Goal: Check status: Check status

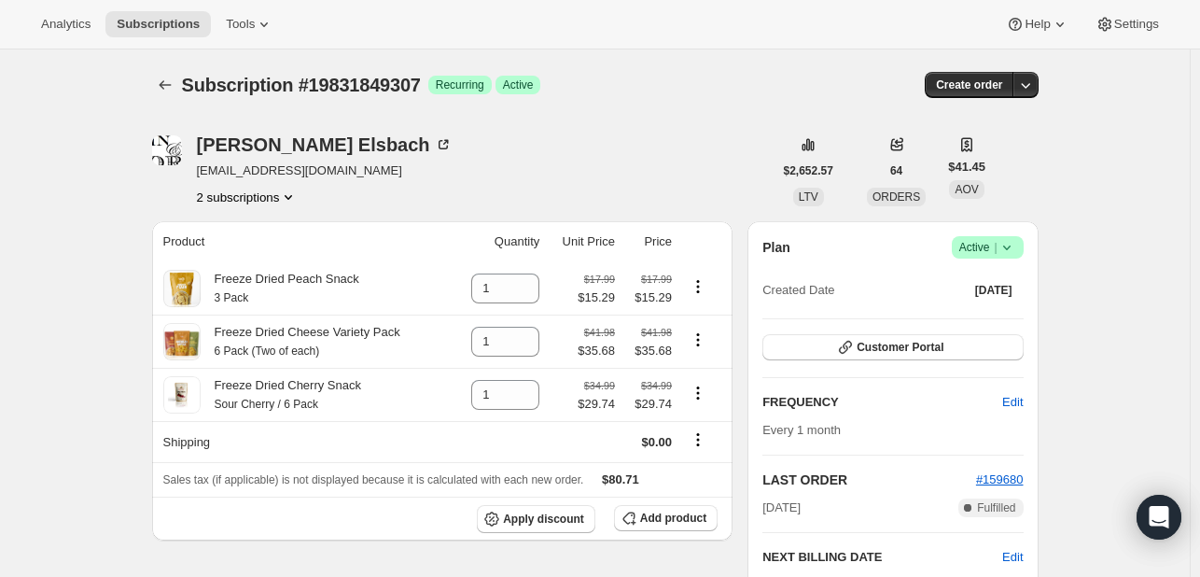
click at [269, 191] on button "2 subscriptions" at bounding box center [248, 197] width 102 height 19
click at [249, 231] on span "19075694939" at bounding box center [224, 231] width 75 height 14
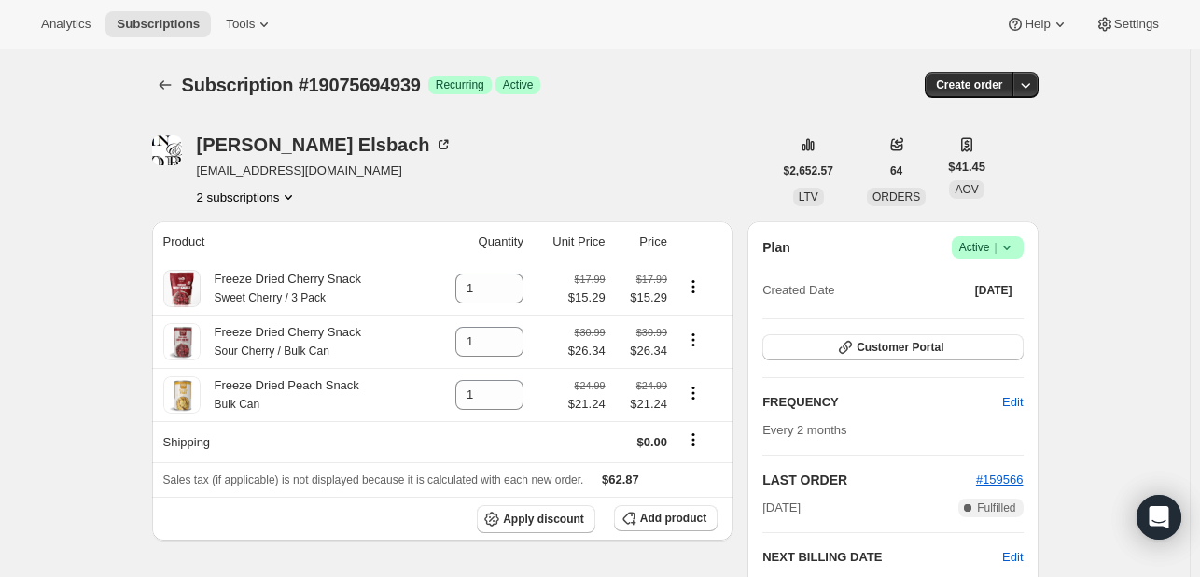
click at [263, 199] on button "2 subscriptions" at bounding box center [248, 197] width 102 height 19
click at [243, 248] on button "19831849307" at bounding box center [250, 263] width 141 height 30
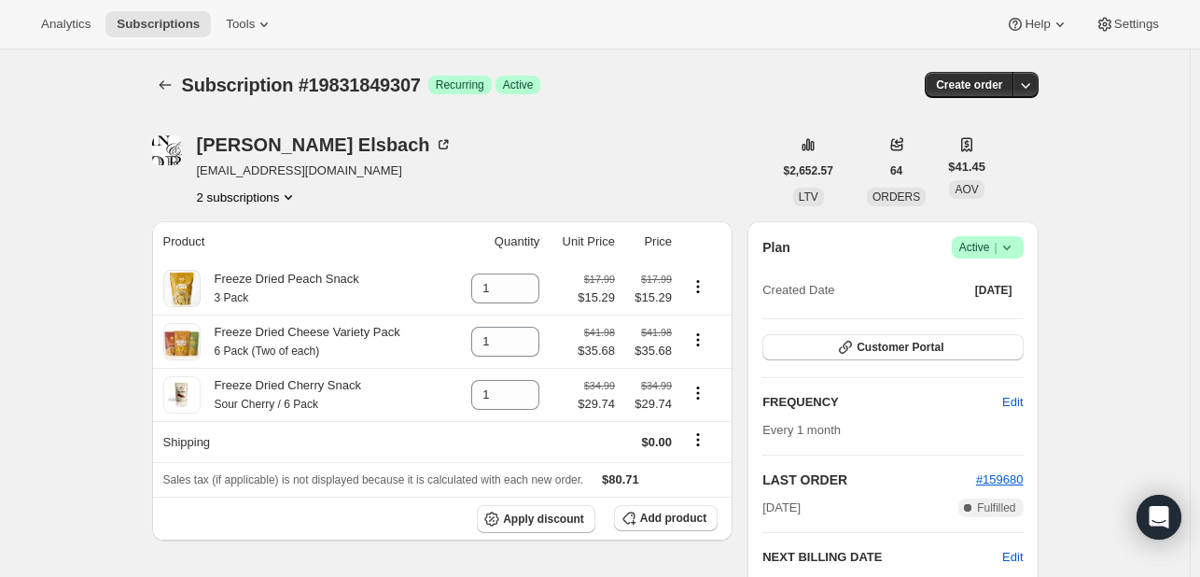
scroll to position [93, 0]
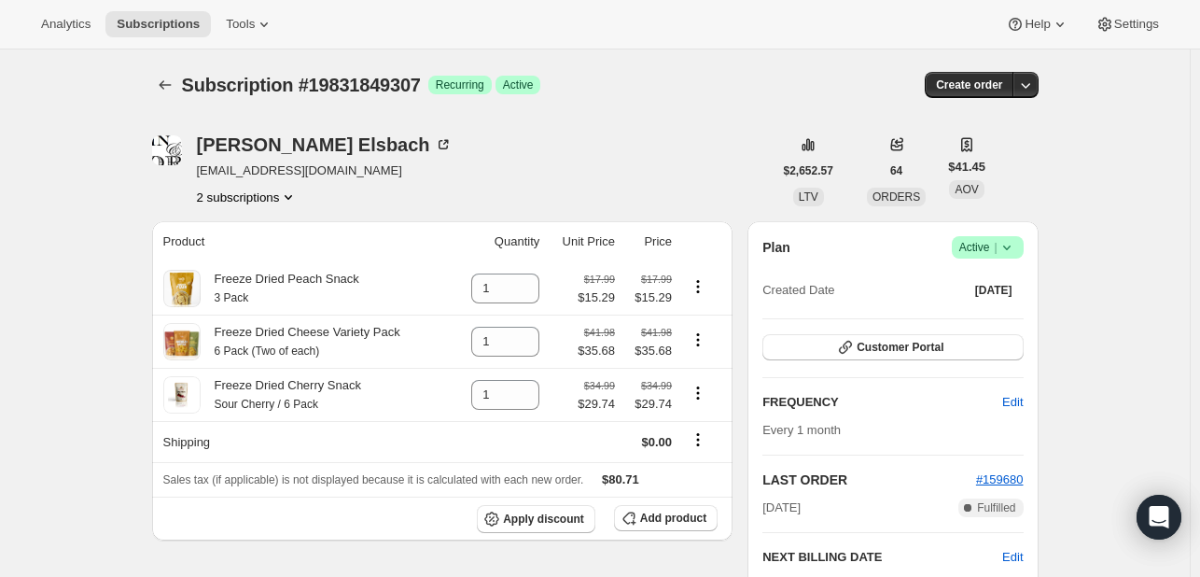
scroll to position [16, 0]
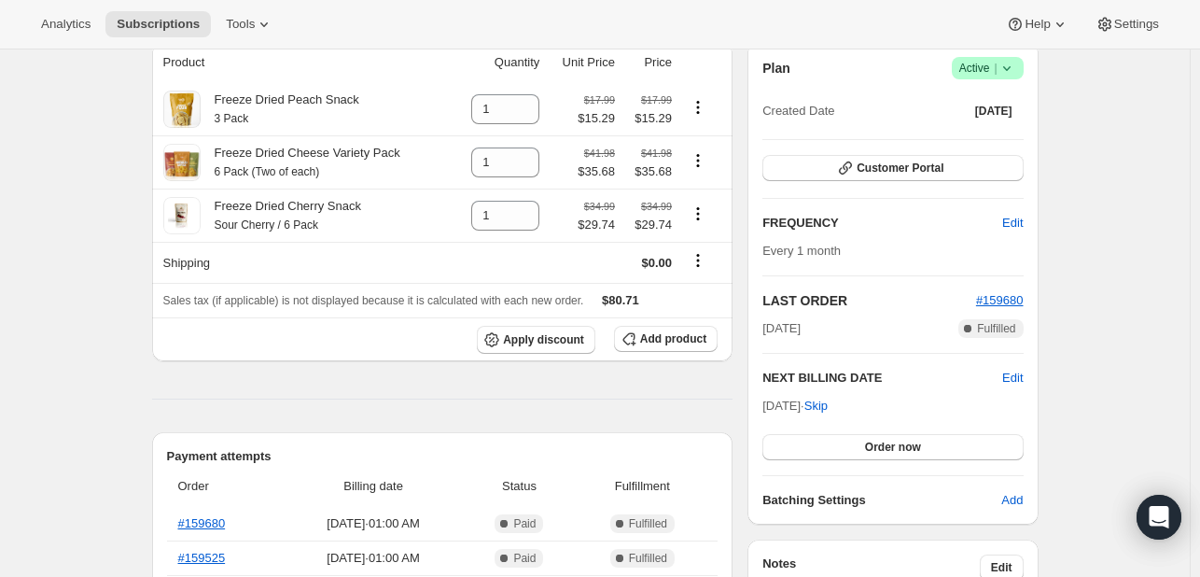
scroll to position [187, 0]
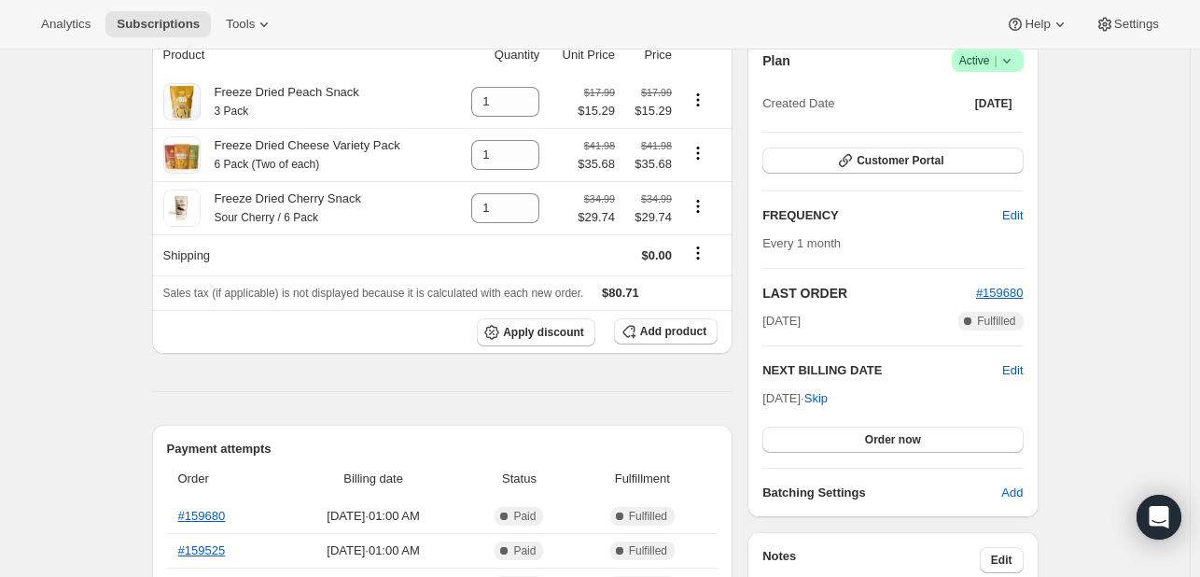
drag, startPoint x: 819, startPoint y: 320, endPoint x: 789, endPoint y: 318, distance: 30.9
click at [789, 318] on span "[DATE]" at bounding box center [781, 321] width 38 height 19
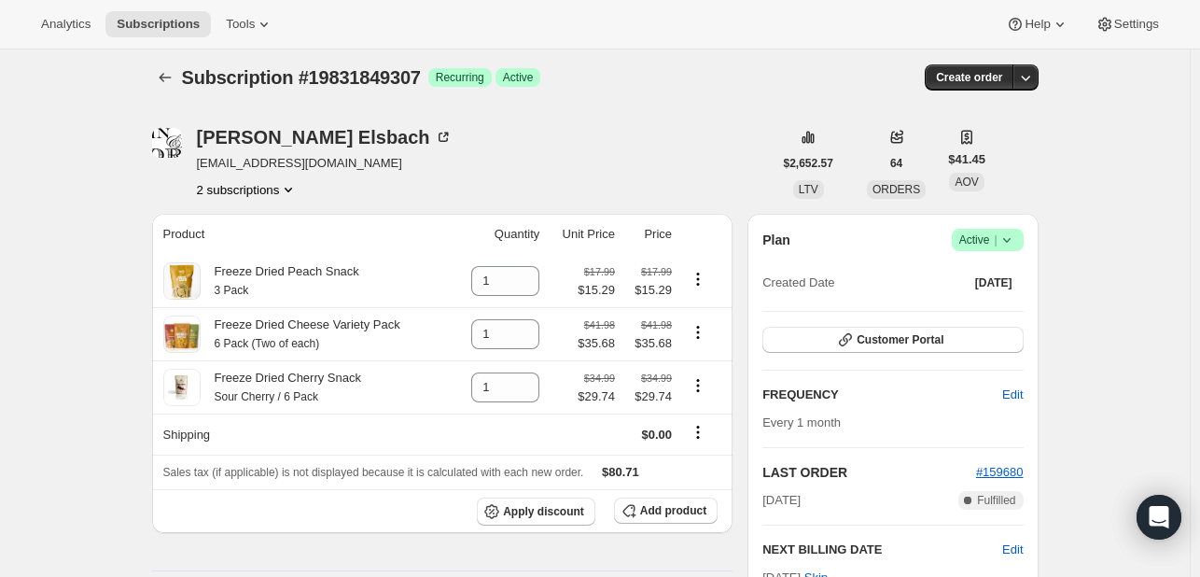
scroll to position [0, 0]
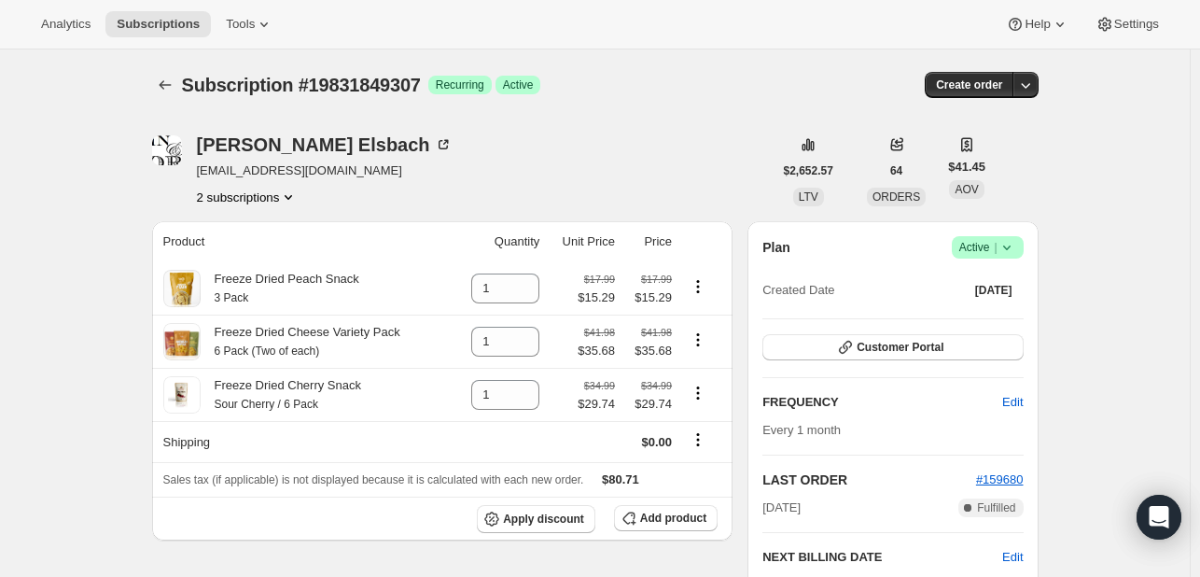
click at [244, 195] on button "2 subscriptions" at bounding box center [248, 197] width 102 height 19
click at [244, 230] on span "19075694939" at bounding box center [224, 231] width 75 height 14
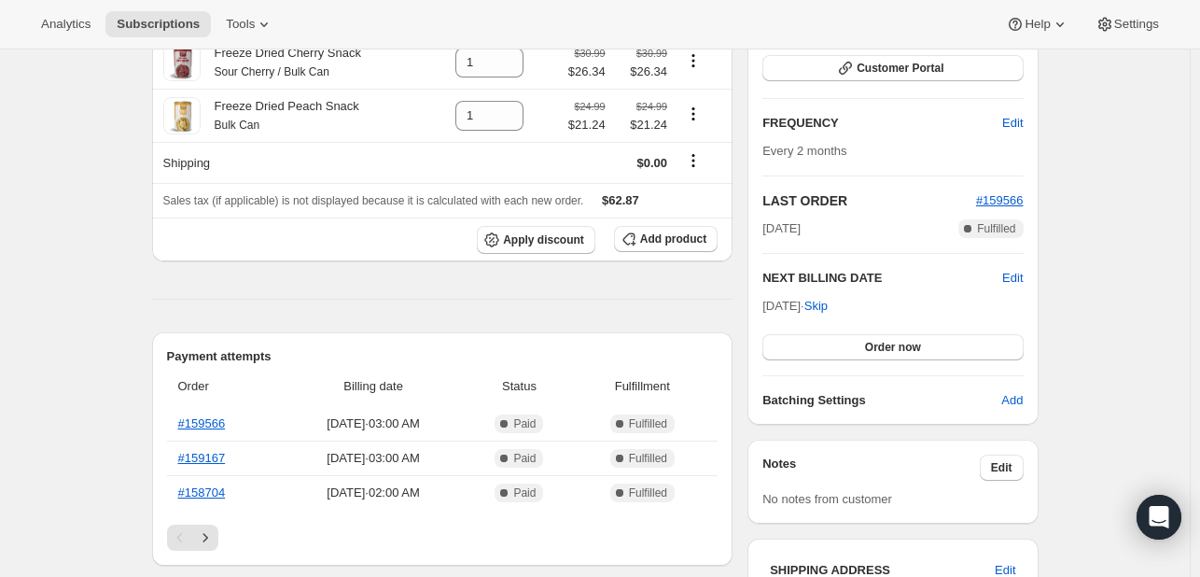
scroll to position [280, 0]
click at [993, 199] on span "#159566" at bounding box center [1000, 199] width 48 height 14
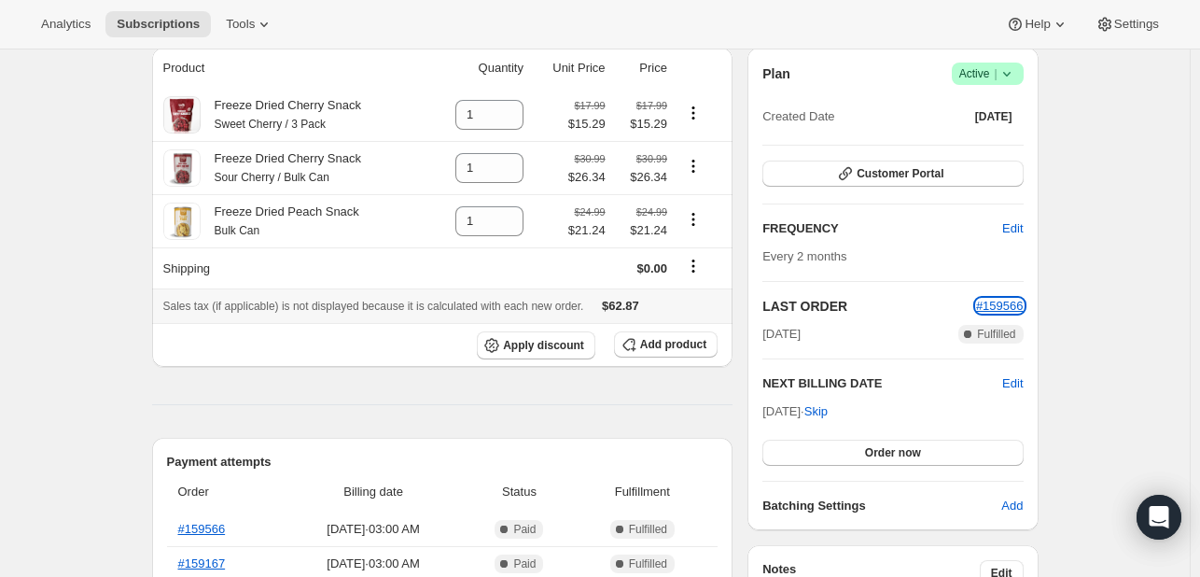
scroll to position [0, 0]
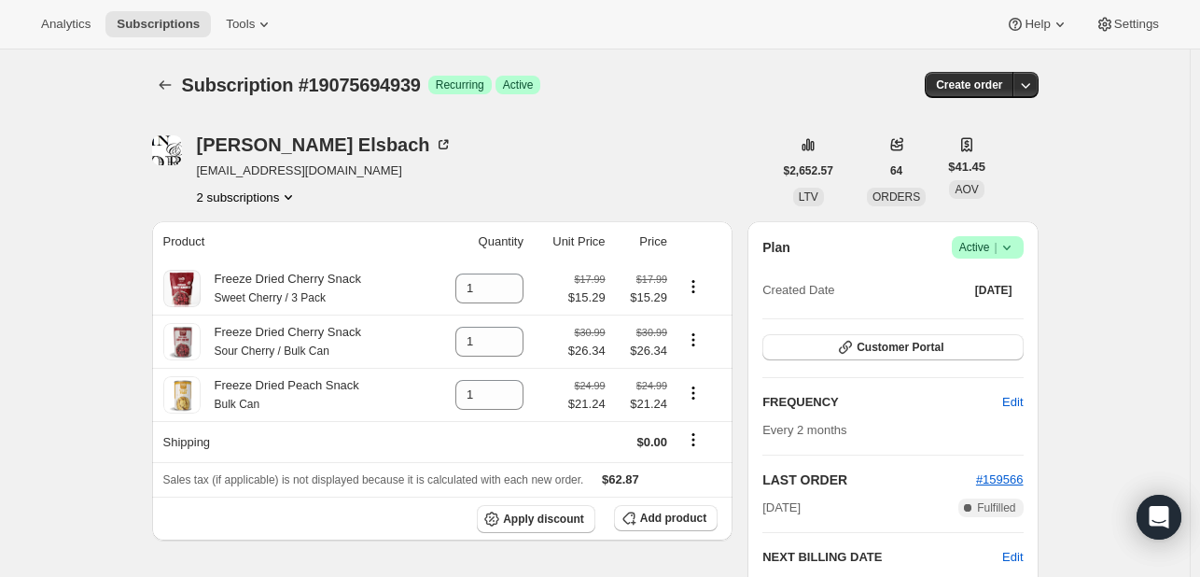
click at [291, 184] on div "[PERSON_NAME] [EMAIL_ADDRESS][DOMAIN_NAME] 2 subscriptions" at bounding box center [325, 170] width 256 height 71
click at [291, 193] on icon "Product actions" at bounding box center [288, 197] width 19 height 19
click at [259, 264] on span "19831849307" at bounding box center [223, 263] width 75 height 14
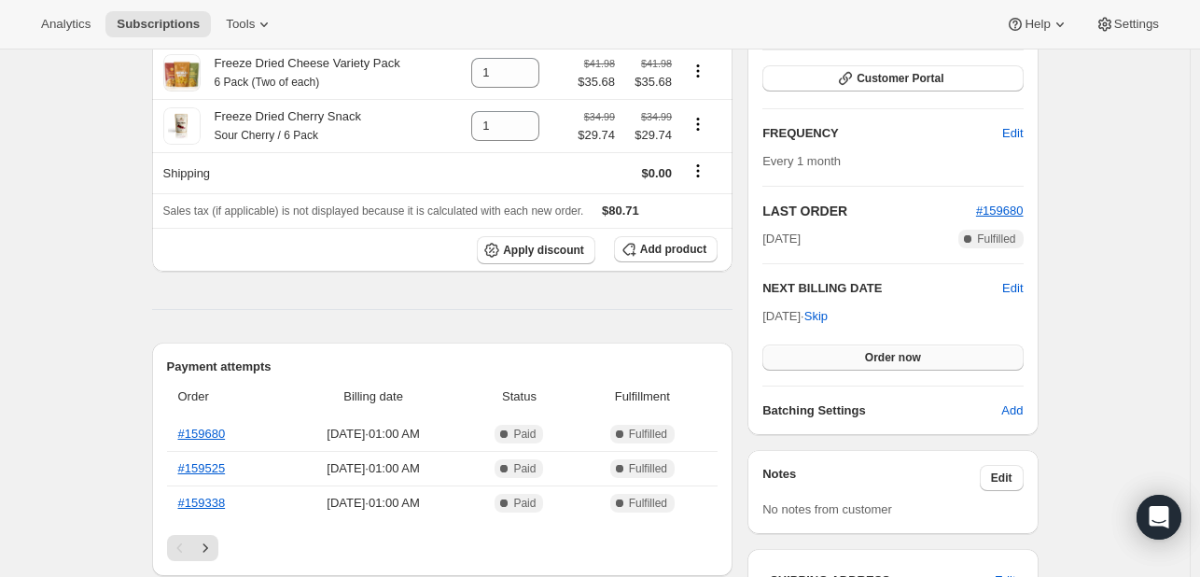
scroll to position [280, 0]
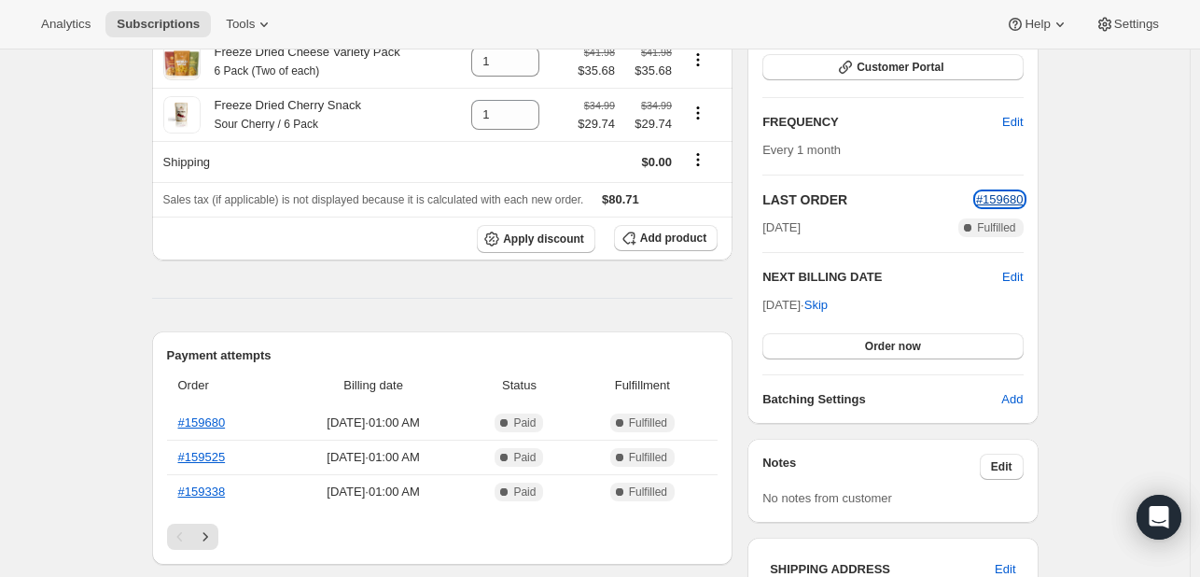
click at [1002, 200] on span "#159680" at bounding box center [1000, 199] width 48 height 14
